Goal: Task Accomplishment & Management: Use online tool/utility

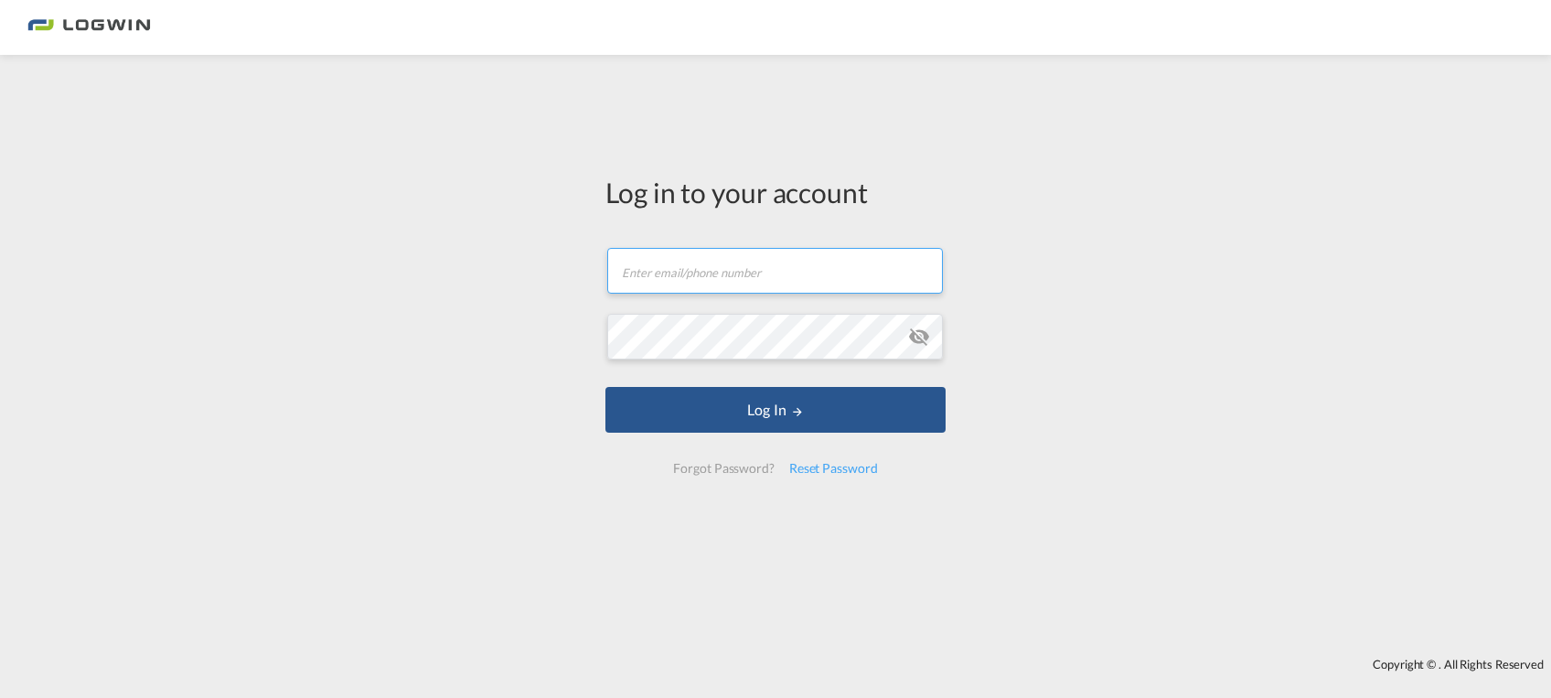
click at [651, 257] on input "text" at bounding box center [775, 271] width 336 height 46
type input "[EMAIL_ADDRESS][PERSON_NAME][DOMAIN_NAME]"
click at [605, 387] on button "Log In" at bounding box center [775, 410] width 340 height 46
